Goal: Information Seeking & Learning: Learn about a topic

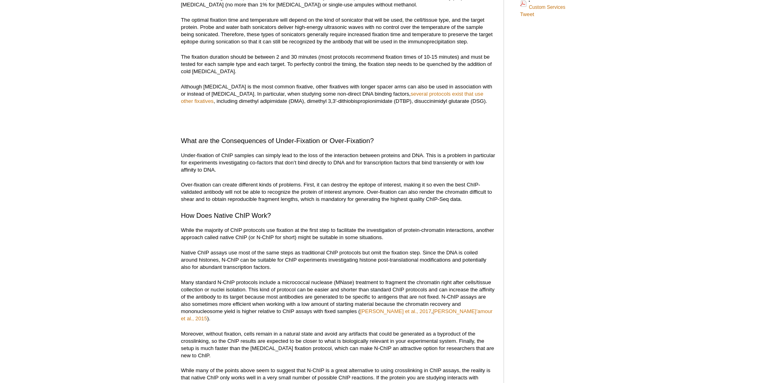
scroll to position [450, 0]
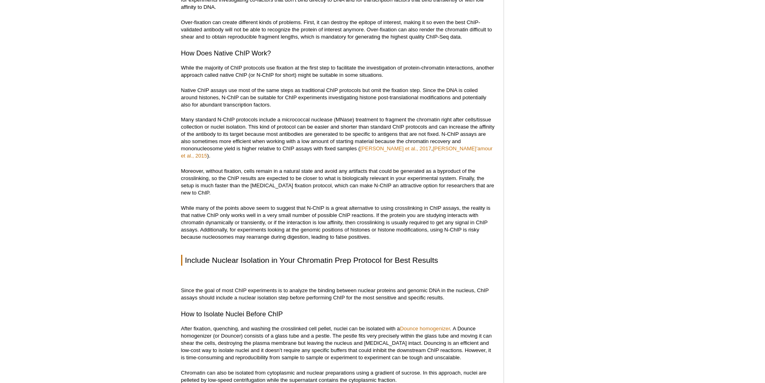
click at [229, 174] on p "Moreover, without fixation, cells remain in a natural state and avoid any artif…" at bounding box center [338, 182] width 315 height 29
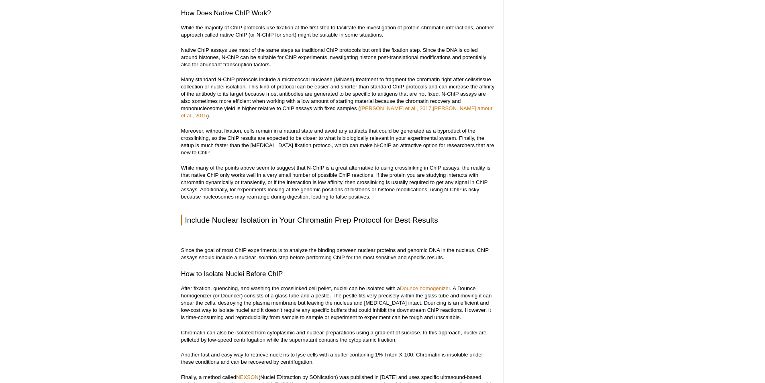
scroll to position [771, 0]
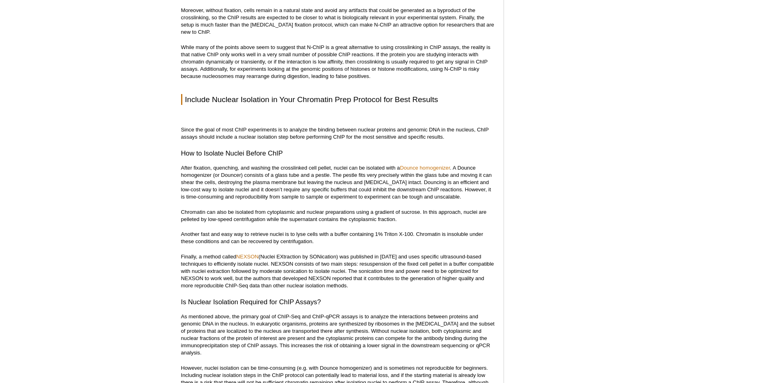
click at [409, 190] on p "After fixation, quenching, and washing the crosslinked cell pellet, nuclei can …" at bounding box center [338, 182] width 315 height 36
click at [388, 231] on p "Another fast and easy way to retrieve nuclei is to lyse cells with a buffer con…" at bounding box center [338, 238] width 315 height 14
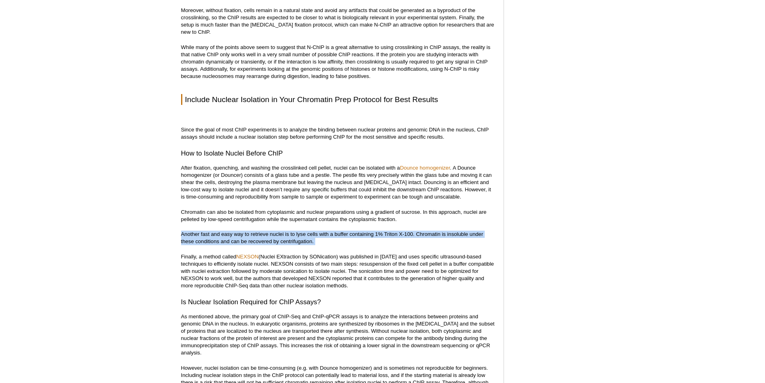
click at [388, 231] on p "Another fast and easy way to retrieve nuclei is to lyse cells with a buffer con…" at bounding box center [338, 238] width 315 height 14
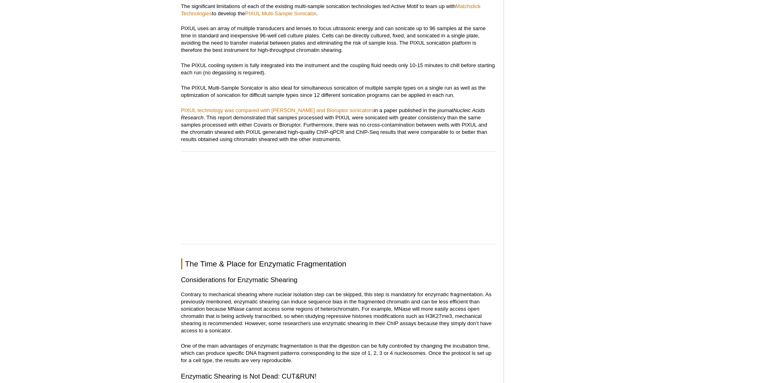
scroll to position [2137, 0]
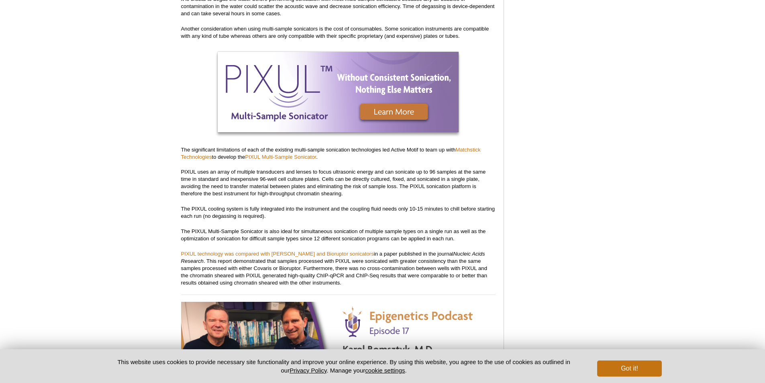
scroll to position [2144, 0]
